Goal: Task Accomplishment & Management: Manage account settings

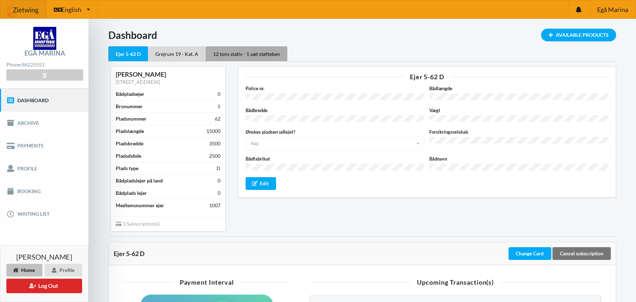
click at [238, 51] on div "12 tons stativ - 1 sæt støtteben" at bounding box center [246, 53] width 82 height 15
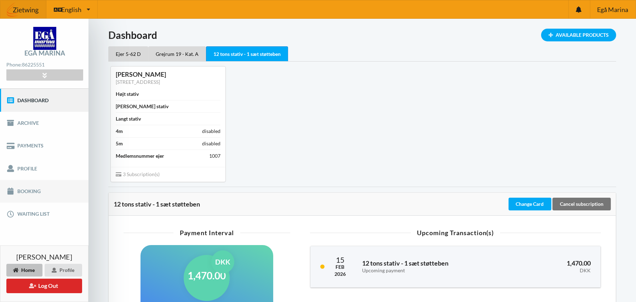
click at [24, 188] on link "Booking" at bounding box center [44, 191] width 88 height 23
